Goal: Find specific page/section: Find specific page/section

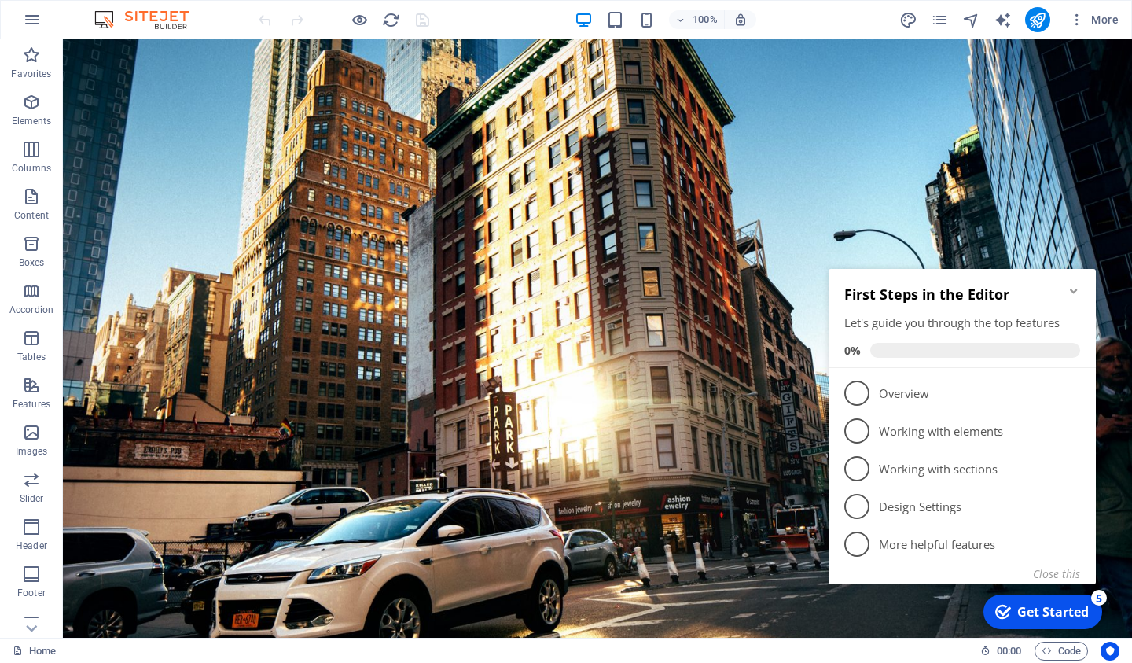
click at [1075, 289] on icon "Minimize checklist" at bounding box center [1074, 291] width 13 height 13
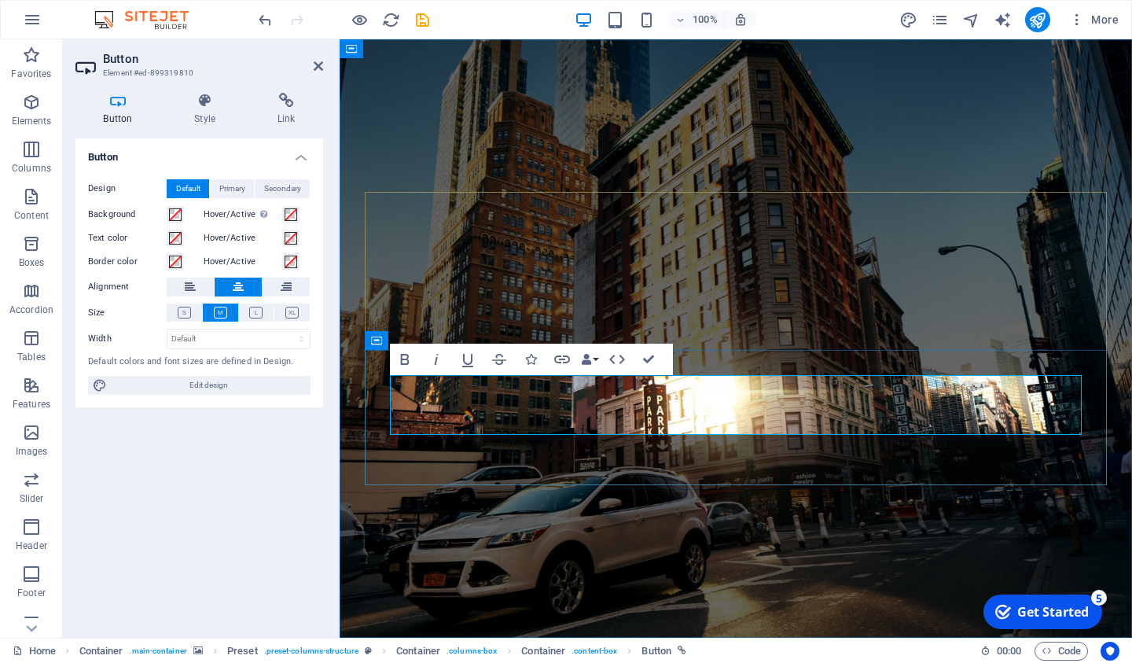
click at [1039, 17] on icon "publish" at bounding box center [1038, 20] width 18 height 18
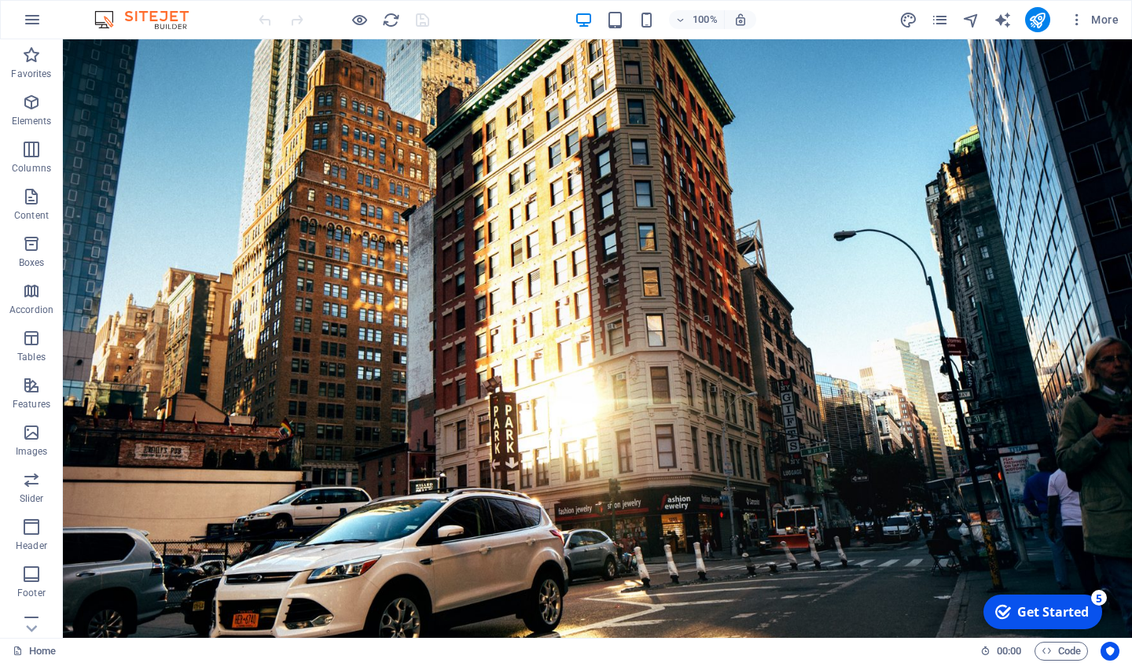
scroll to position [135, 0]
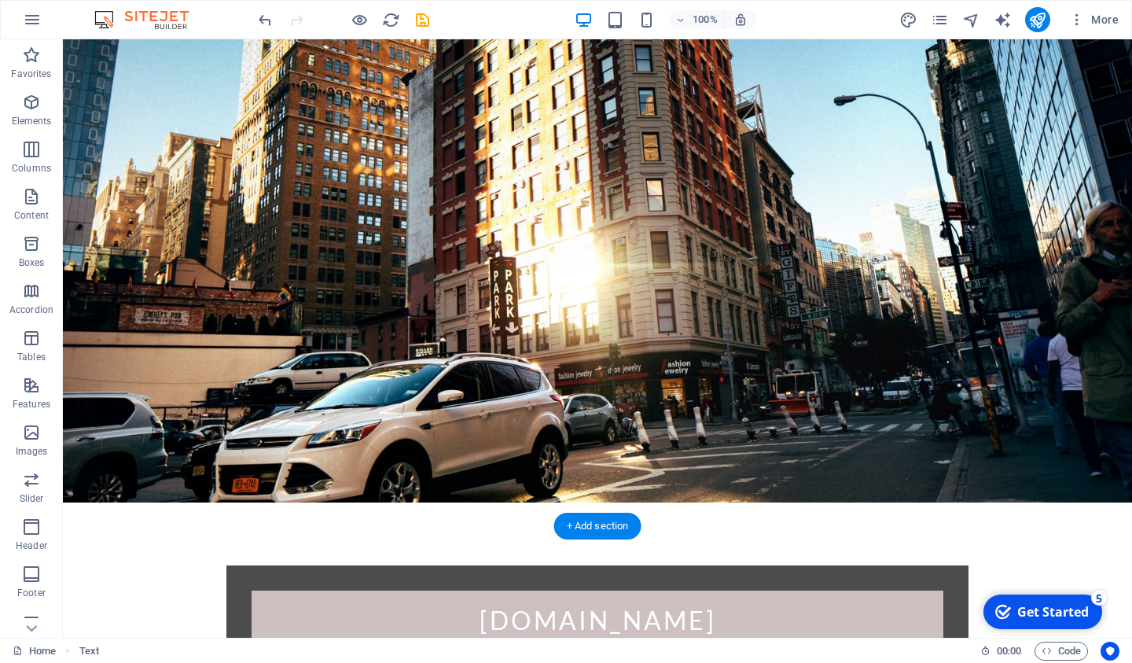
scroll to position [112, 0]
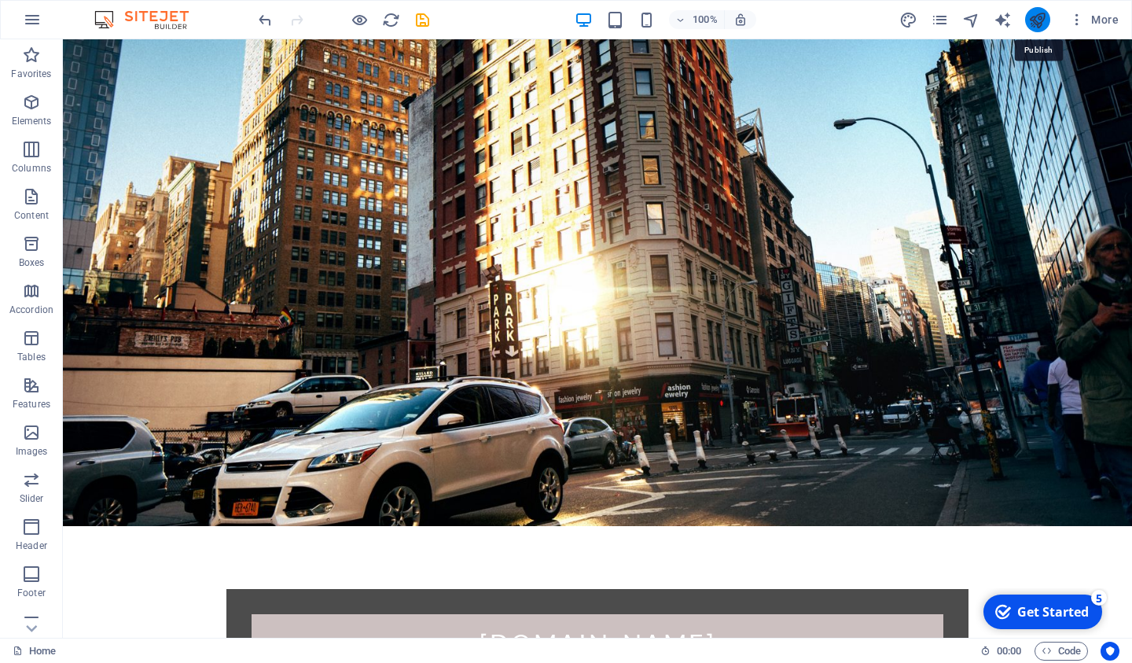
click at [1036, 18] on icon "publish" at bounding box center [1038, 20] width 18 height 18
